Goal: Task Accomplishment & Management: Use online tool/utility

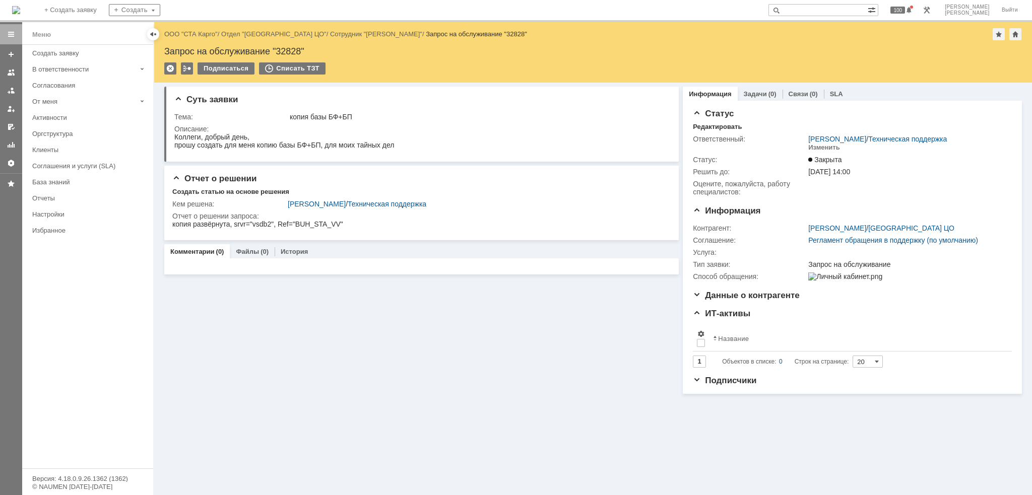
click at [833, 9] on input "text" at bounding box center [818, 10] width 99 height 12
type input "39331"
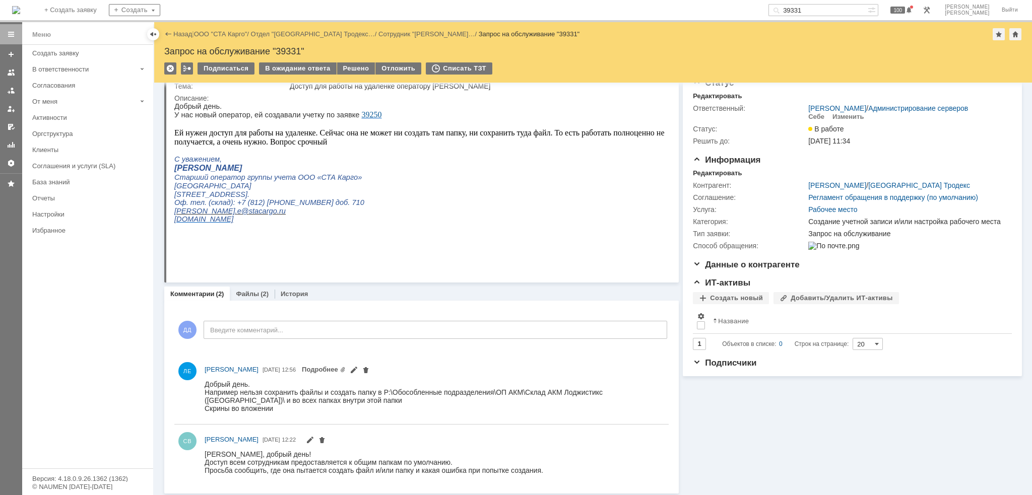
scroll to position [32, 0]
click at [257, 292] on div "Файлы (2)" at bounding box center [252, 292] width 33 height 7
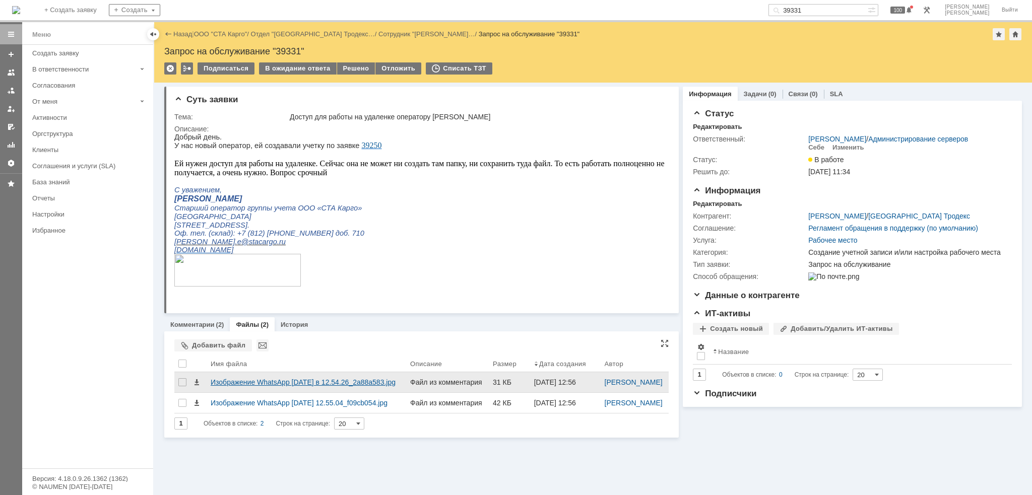
click at [238, 387] on div "Изображение WhatsApp [DATE] в 12.54.26_2a88a583.jpg" at bounding box center [307, 382] width 192 height 8
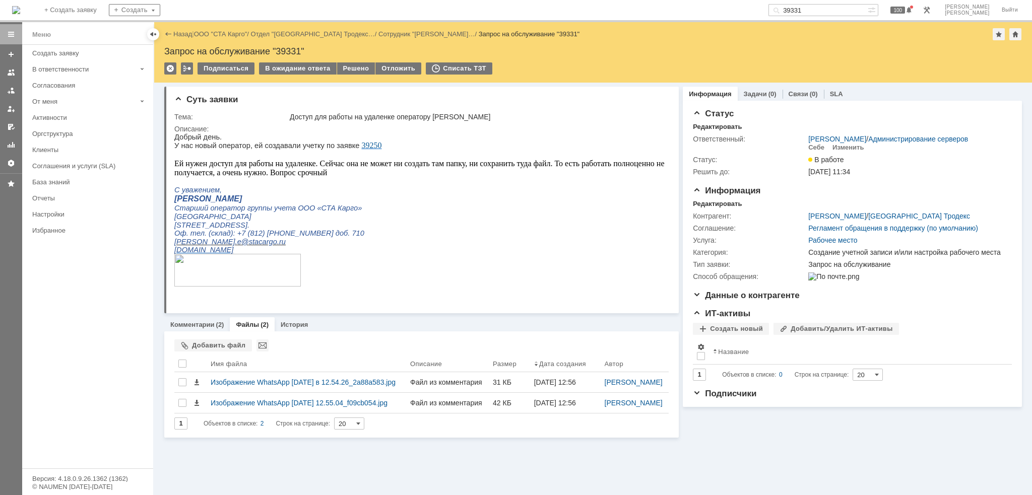
click at [199, 332] on div "Файлы Добавить файл Результаты поиска: 1 Объектов в списке: 2 Строк на странице…" at bounding box center [421, 385] width 515 height 106
click at [200, 326] on link "Комментарии" at bounding box center [192, 325] width 44 height 8
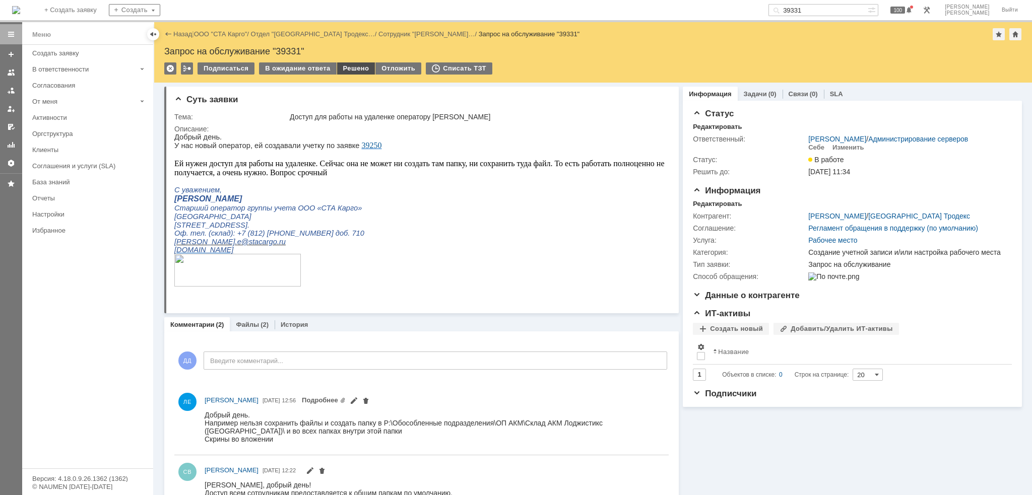
click at [346, 72] on div "Решено" at bounding box center [356, 68] width 38 height 12
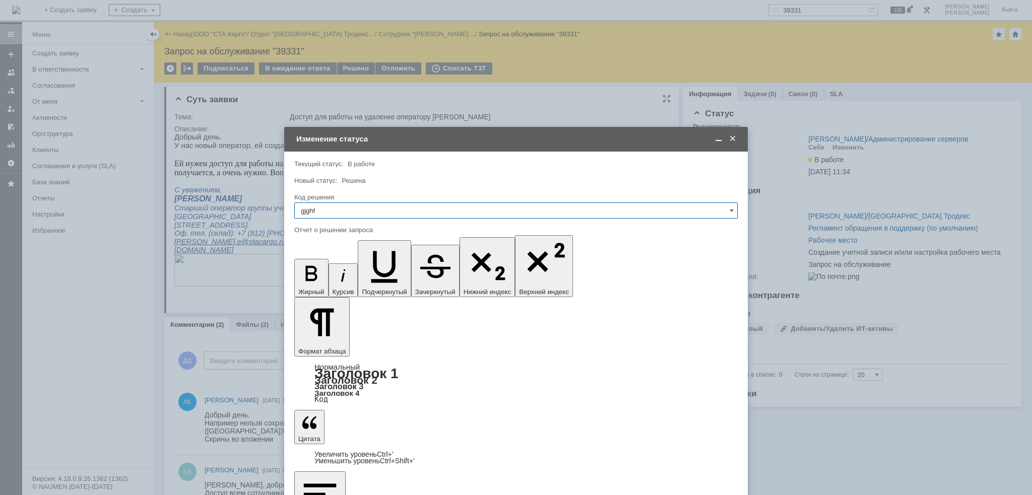
type input "gjghfd"
